Goal: Task Accomplishment & Management: Complete application form

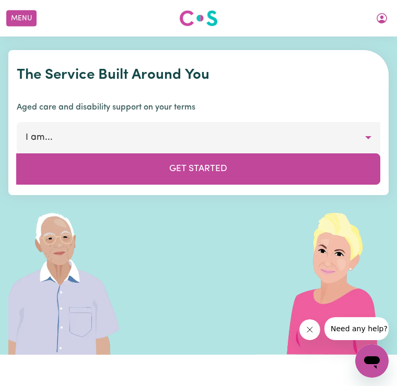
click at [389, 23] on button "My Account" at bounding box center [381, 18] width 22 height 18
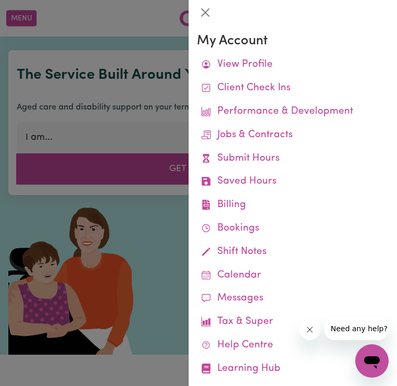
click at [268, 158] on link "Submit Hours" at bounding box center [292, 158] width 191 height 23
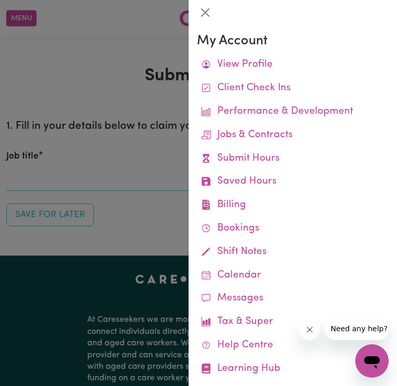
click at [259, 156] on link "Submit Hours" at bounding box center [292, 158] width 191 height 23
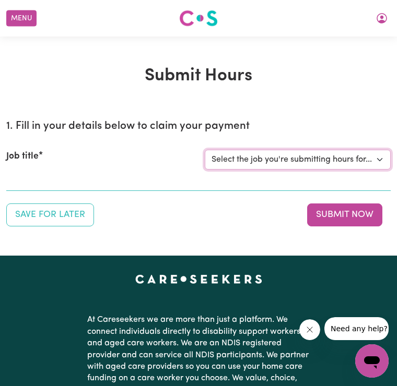
click at [389, 159] on select "Select the job you're submitting hours for... [[PERSON_NAME]] Care Worker Requi…" at bounding box center [298, 160] width 186 height 20
select select "10813"
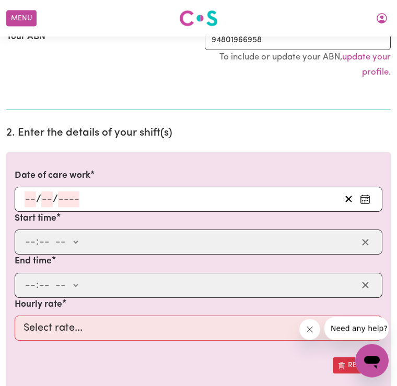
scroll to position [206, 0]
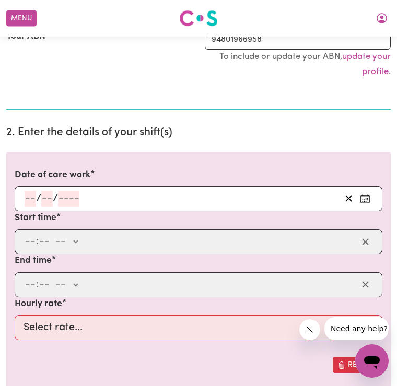
click at [369, 195] on rect "Enter the date of care work" at bounding box center [365, 199] width 8 height 8
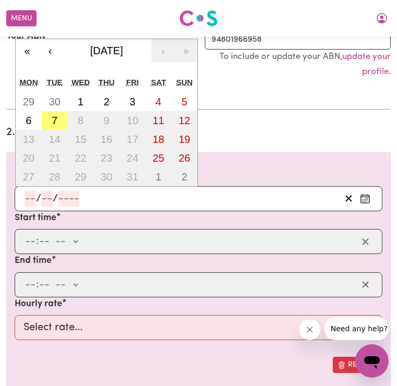
click at [61, 121] on button "7" at bounding box center [55, 120] width 26 height 19
type input "[DATE]"
type input "7"
type input "10"
type input "2025"
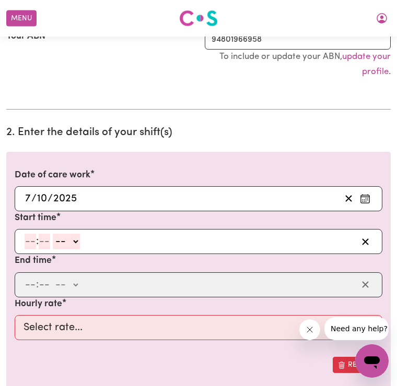
click at [370, 238] on button "button" at bounding box center [365, 242] width 16 height 16
click at [42, 237] on input "number" at bounding box center [44, 242] width 11 height 16
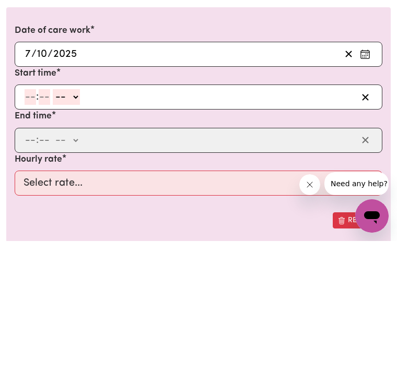
click at [35, 234] on input "number" at bounding box center [30, 242] width 11 height 16
type input "12"
type input "4"
click at [32, 234] on input "12" at bounding box center [30, 242] width 10 height 16
type input "4"
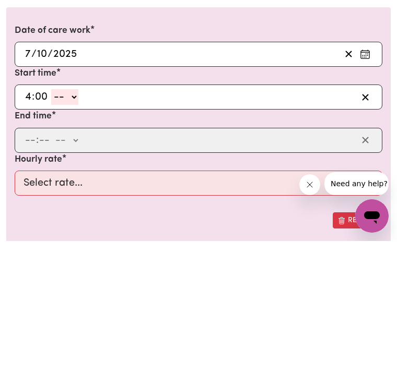
type input "00"
click at [85, 212] on div "Start time 4 : 00 -- am pm" at bounding box center [198, 233] width 367 height 43
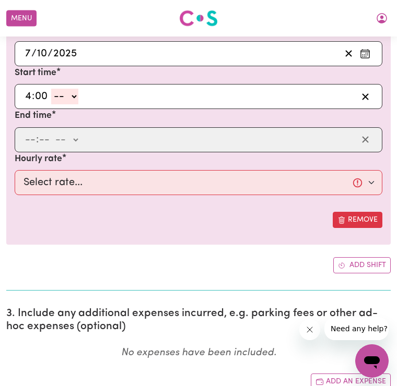
click at [78, 95] on select "-- am pm" at bounding box center [64, 97] width 27 height 16
select select "am"
type input "04:00"
type input "0"
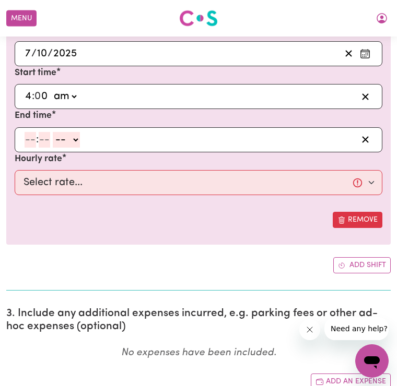
click at [76, 95] on select "am pm" at bounding box center [64, 97] width 27 height 16
click at [35, 138] on input "number" at bounding box center [30, 140] width 11 height 16
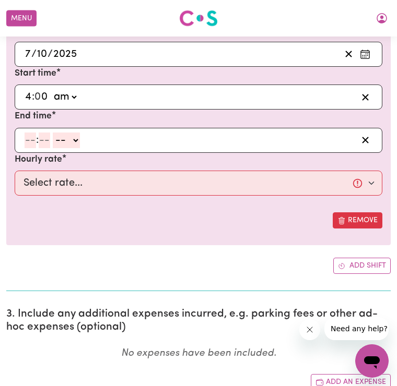
type input "6"
type input "00"
click at [78, 140] on select "-- am pm" at bounding box center [64, 141] width 27 height 16
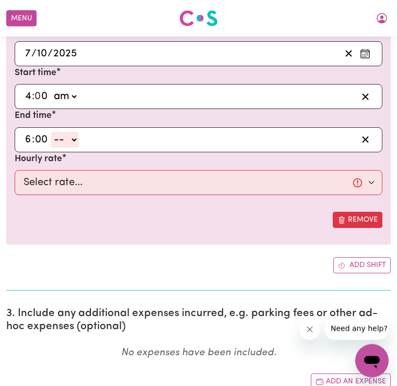
select select "pm"
type input "18:00"
type input "0"
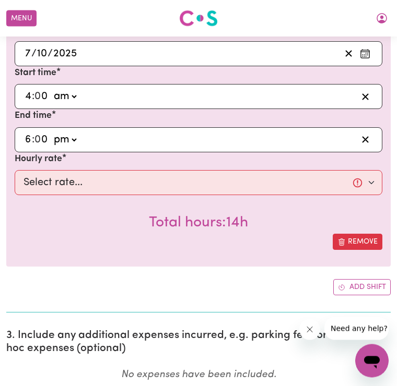
scroll to position [351, 0]
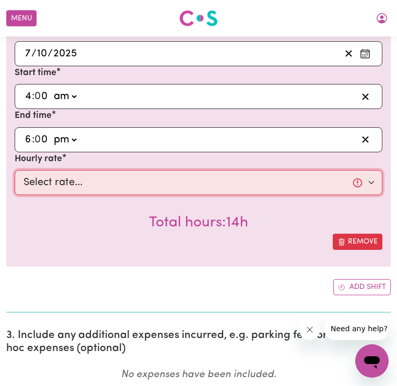
click at [375, 184] on select "Select rate... $45.00 (Weekday) $100.00 (Public Holiday)" at bounding box center [198, 182] width 367 height 25
select select "45-Weekday"
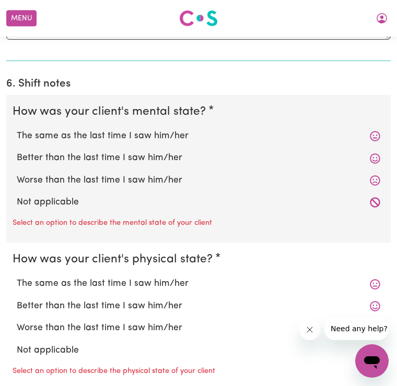
scroll to position [929, 0]
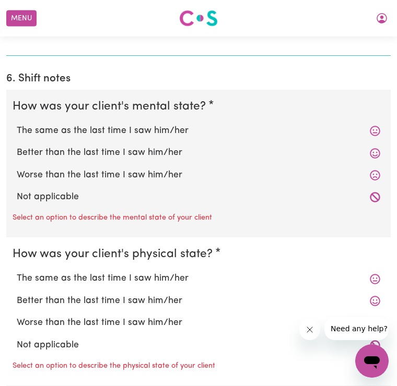
click at [378, 194] on icon at bounding box center [374, 198] width 10 height 10
click at [378, 192] on icon at bounding box center [374, 197] width 10 height 10
click at [371, 124] on label "The same as the last time I saw him/her" at bounding box center [198, 131] width 363 height 14
click at [17, 124] on input "The same as the last time I saw him/her" at bounding box center [16, 124] width 1 height 1
radio input "true"
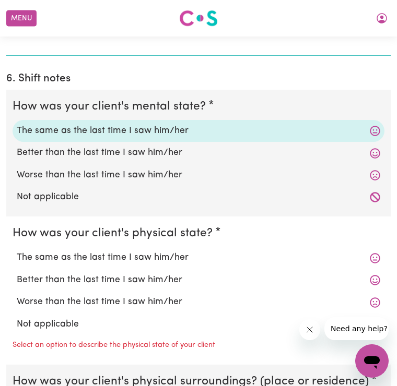
click at [377, 253] on icon at bounding box center [374, 258] width 10 height 10
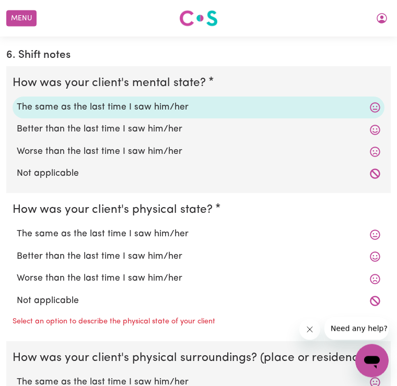
scroll to position [953, 0]
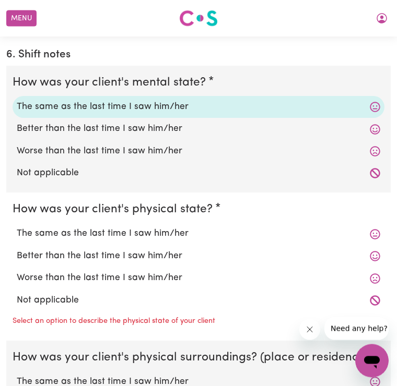
click at [382, 225] on div "The same as the last time I saw him/her" at bounding box center [198, 234] width 371 height 22
click at [368, 227] on label "The same as the last time I saw him/her" at bounding box center [198, 234] width 363 height 14
click at [17, 227] on input "The same as the last time I saw him/her" at bounding box center [16, 227] width 1 height 1
radio input "true"
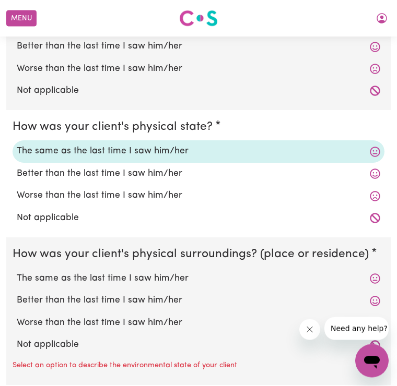
scroll to position [1055, 0]
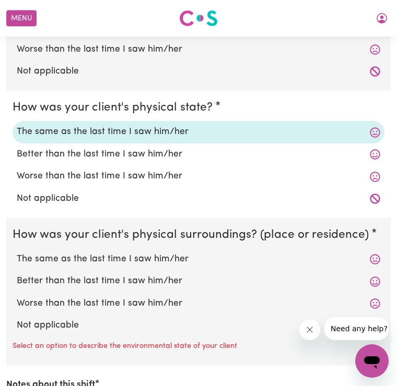
click at [378, 254] on icon at bounding box center [374, 259] width 10 height 10
click at [379, 253] on label "The same as the last time I saw him/her" at bounding box center [198, 260] width 363 height 14
click at [17, 252] on input "The same as the last time I saw him/her" at bounding box center [16, 252] width 1 height 1
radio input "true"
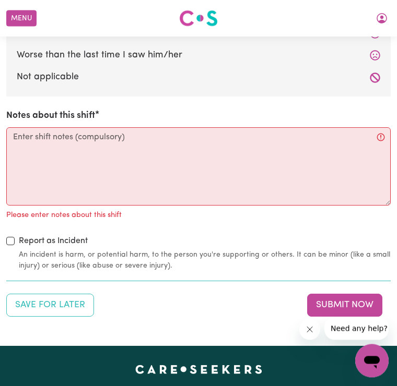
scroll to position [1303, 0]
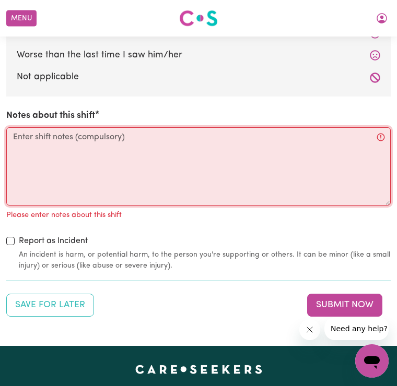
click at [29, 129] on textarea "Notes about this shift" at bounding box center [198, 166] width 384 height 78
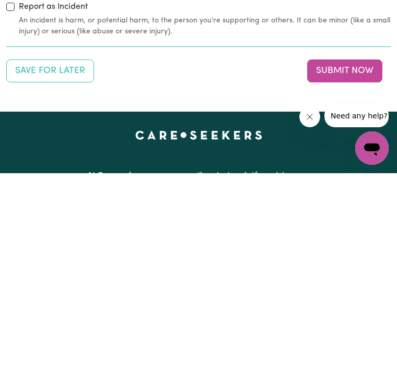
scroll to position [1319, 0]
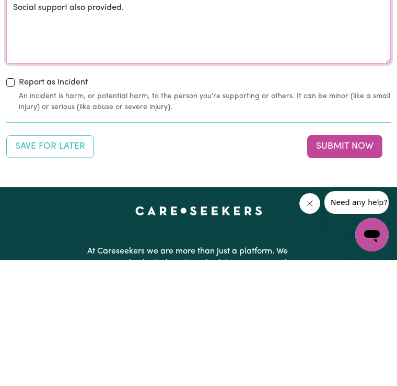
type textarea "Assisted client with showering, drying & dressing. Applied cream to clients fee…"
click at [350, 261] on button "Submit Now" at bounding box center [344, 272] width 75 height 23
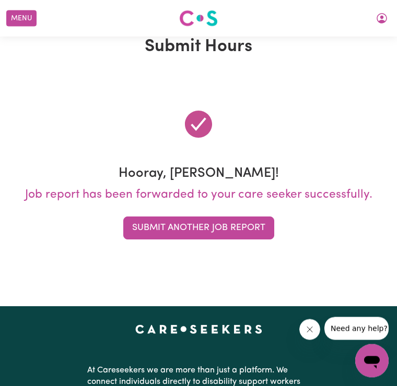
scroll to position [0, 0]
